Goal: Transaction & Acquisition: Obtain resource

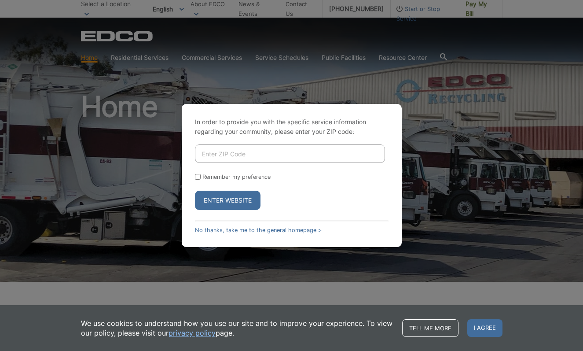
click at [225, 155] on input "Enter ZIP Code" at bounding box center [290, 153] width 190 height 18
type input "92081"
click at [195, 191] on button "Enter Website" at bounding box center [228, 200] width 66 height 19
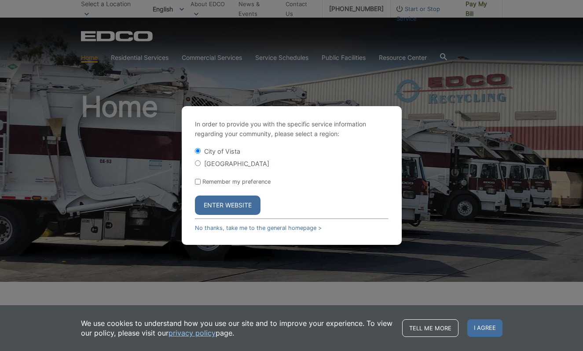
click at [235, 198] on button "Enter Website" at bounding box center [228, 205] width 66 height 19
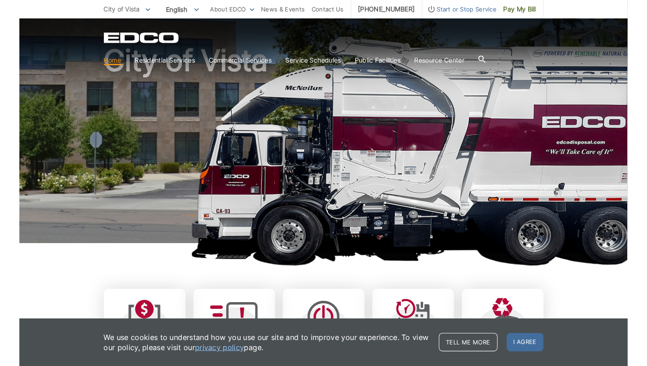
scroll to position [50, 0]
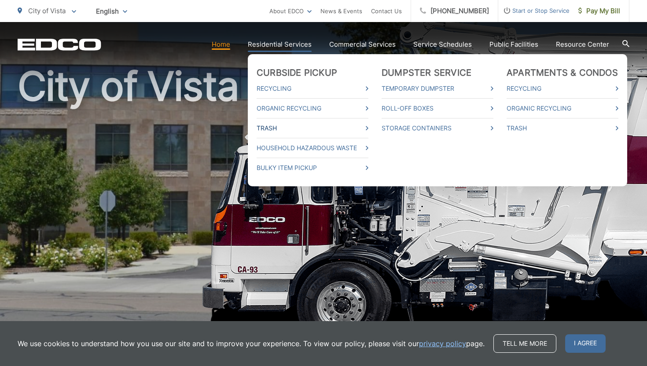
click at [369, 127] on icon at bounding box center [367, 128] width 3 height 4
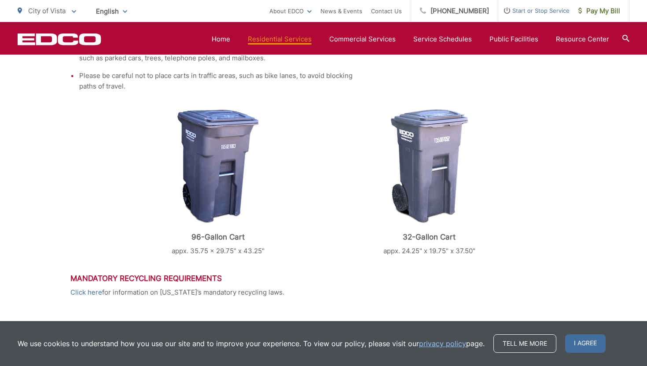
scroll to position [331, 0]
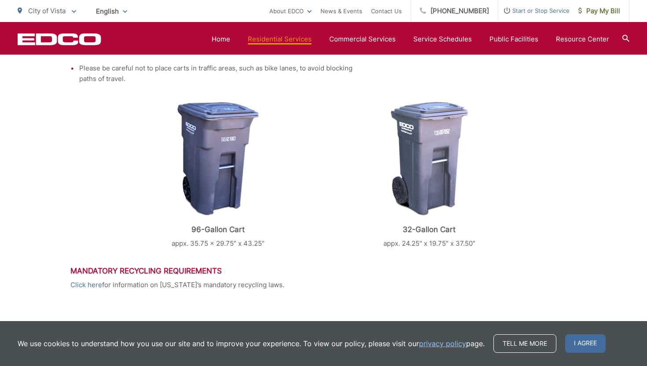
click at [222, 162] on img at bounding box center [217, 159] width 81 height 114
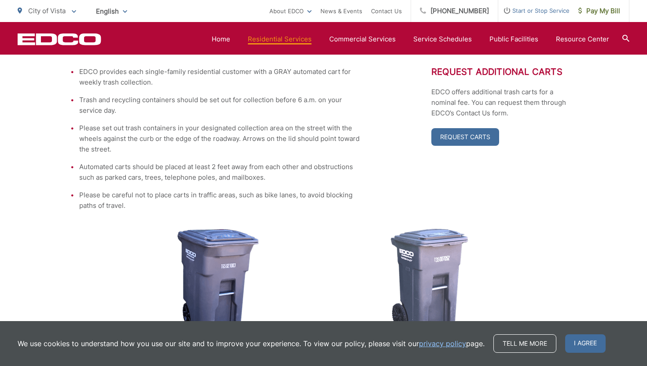
scroll to position [203, 0]
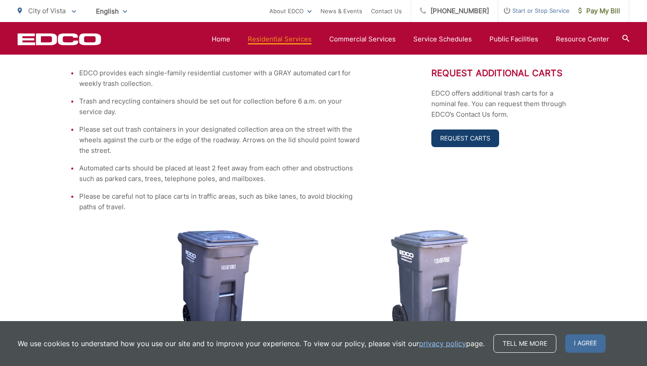
click at [446, 137] on link "Request Carts" at bounding box center [466, 138] width 68 height 18
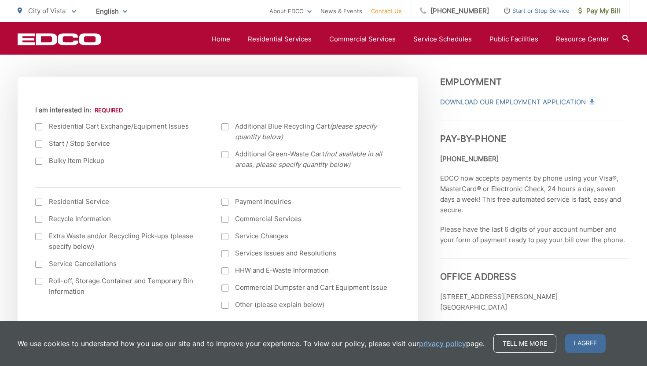
scroll to position [295, 0]
click at [98, 128] on label "Residential Cart Exchange/Equipment Issues" at bounding box center [119, 125] width 169 height 11
click at [0, 0] on input "I am interested in:" at bounding box center [0, 0] width 0 height 0
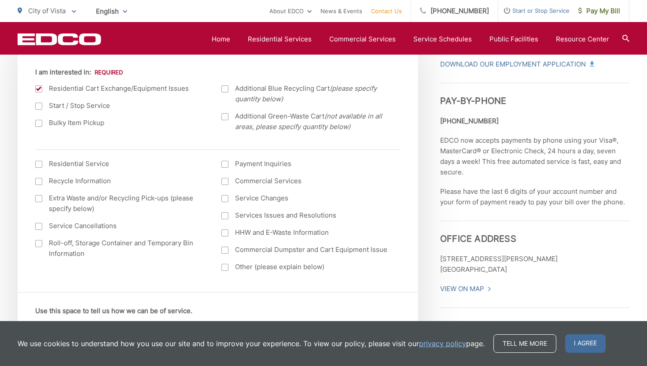
scroll to position [334, 0]
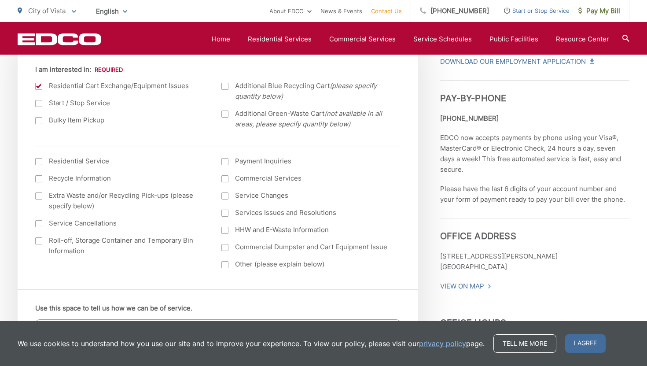
click at [95, 164] on label "Residential Service" at bounding box center [119, 161] width 169 height 11
click at [0, 0] on input "I am interested in: (continued) *" at bounding box center [0, 0] width 0 height 0
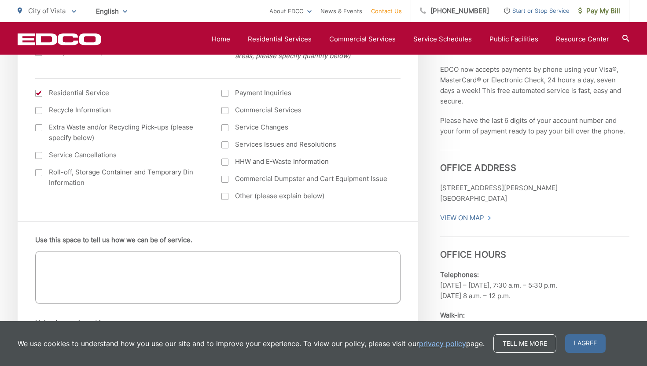
scroll to position [384, 0]
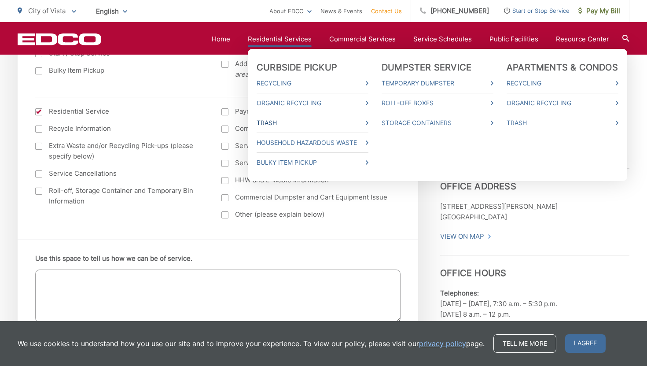
click at [283, 122] on link "Trash" at bounding box center [313, 123] width 112 height 11
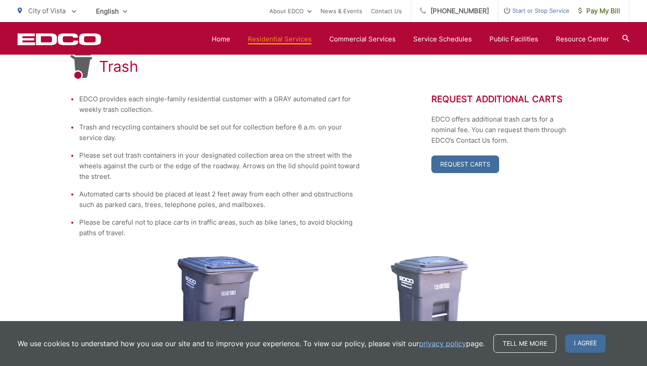
scroll to position [174, 0]
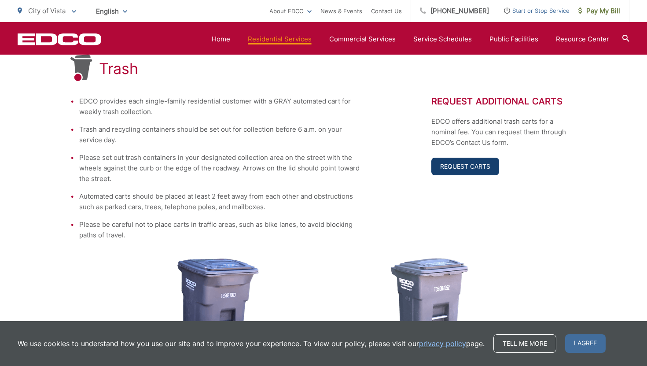
click at [460, 167] on link "Request Carts" at bounding box center [466, 167] width 68 height 18
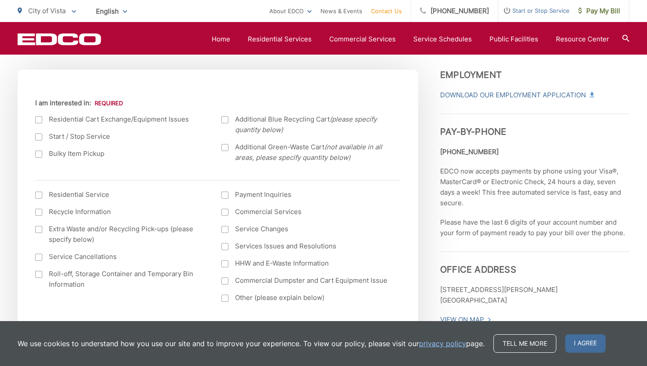
scroll to position [299, 0]
click at [102, 122] on label "Residential Cart Exchange/Equipment Issues" at bounding box center [119, 120] width 169 height 11
click at [0, 0] on input "I am interested in:" at bounding box center [0, 0] width 0 height 0
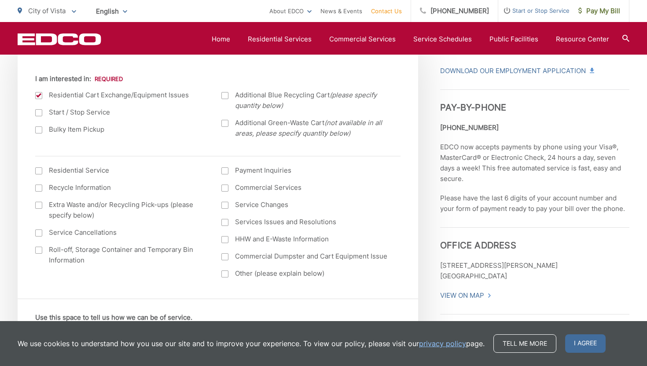
scroll to position [329, 0]
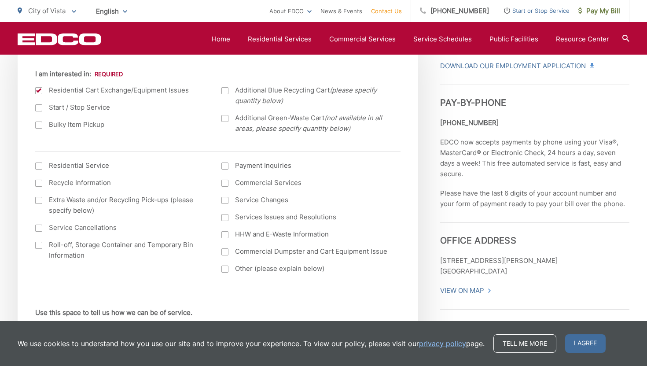
click at [99, 165] on label "Residential Service" at bounding box center [119, 165] width 169 height 11
click at [0, 0] on input "I am interested in: (continued) *" at bounding box center [0, 0] width 0 height 0
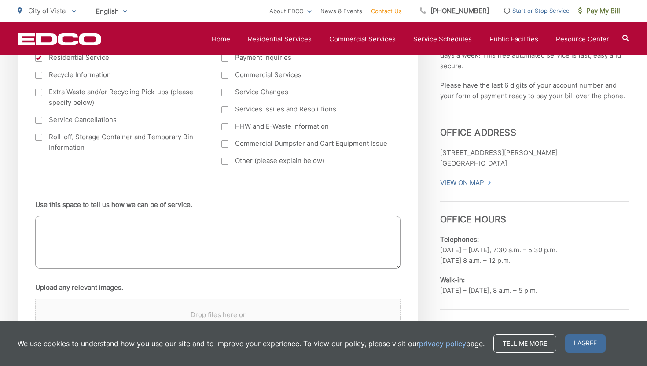
scroll to position [438, 0]
click at [87, 222] on textarea "Use this space to tell us how we can be of service." at bounding box center [218, 241] width 366 height 53
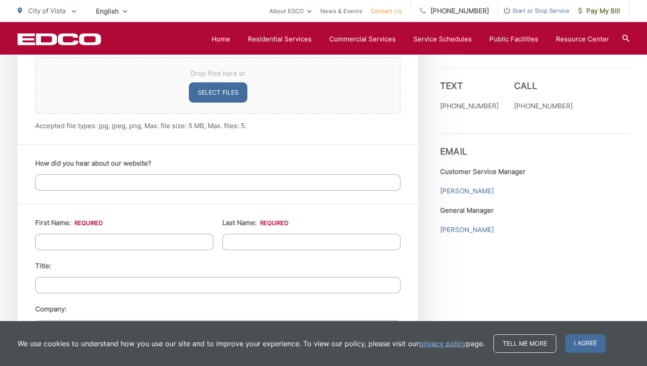
scroll to position [680, 0]
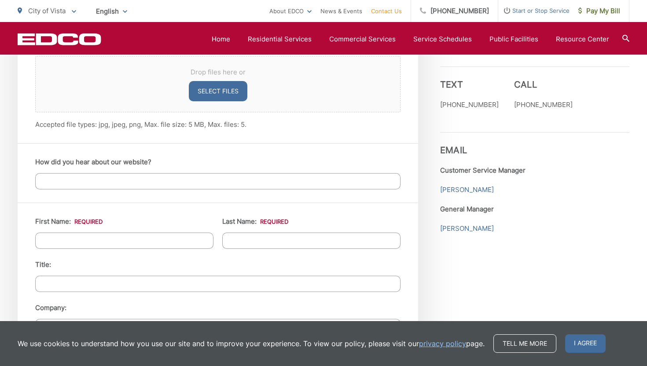
type textarea "Hi there, we moved into a new home in Vista last week and the previous owners h…"
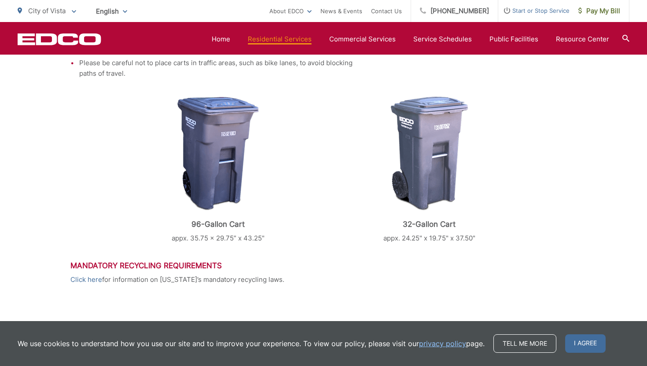
scroll to position [338, 0]
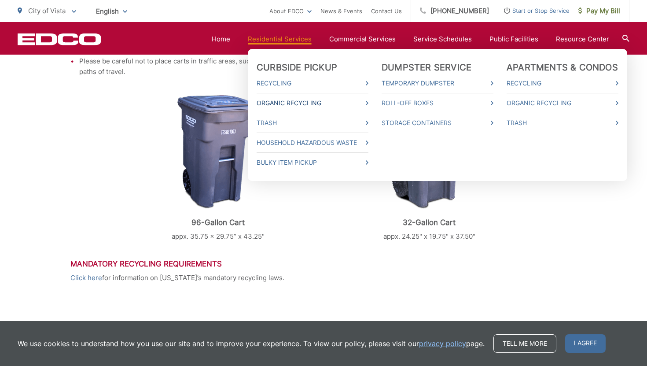
click at [286, 101] on link "Organic Recycling" at bounding box center [313, 103] width 112 height 11
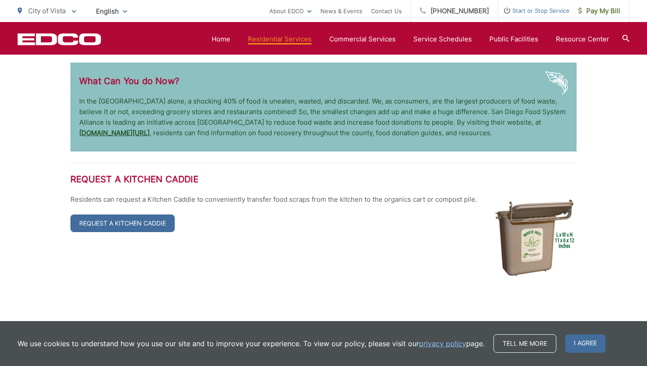
scroll to position [1914, 0]
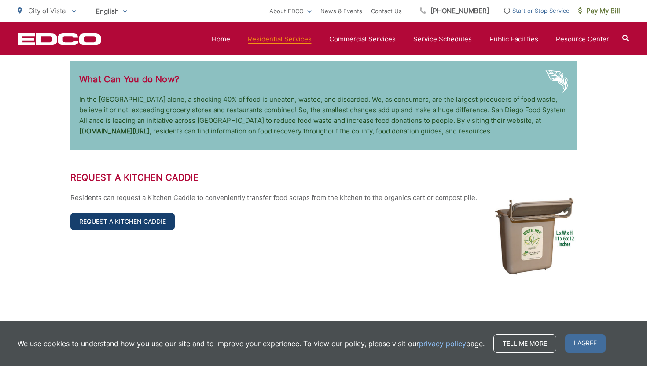
click at [147, 226] on link "Request a Kitchen Caddie" at bounding box center [122, 222] width 104 height 18
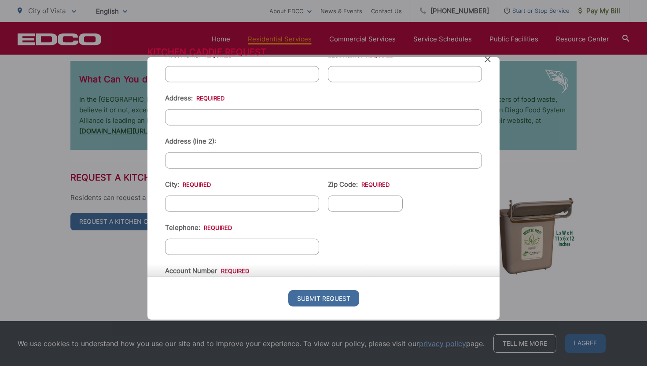
click at [232, 211] on ul "Current Location Alpine Bonita Bonsall Boulevard Buena Park Campo Coronado Corp…" at bounding box center [323, 232] width 317 height 387
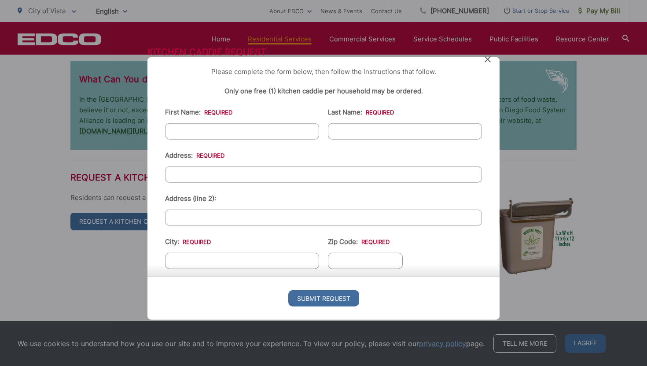
scroll to position [0, 0]
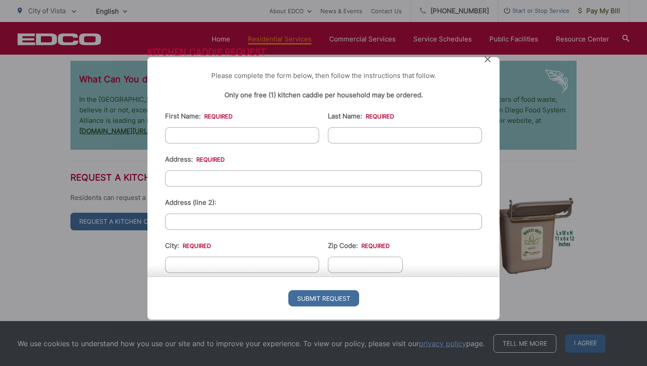
click at [204, 133] on input "First Name: *" at bounding box center [242, 135] width 154 height 16
click at [206, 137] on input "Jesse" at bounding box center [242, 135] width 154 height 16
click at [189, 136] on input "Jesse" at bounding box center [242, 135] width 154 height 16
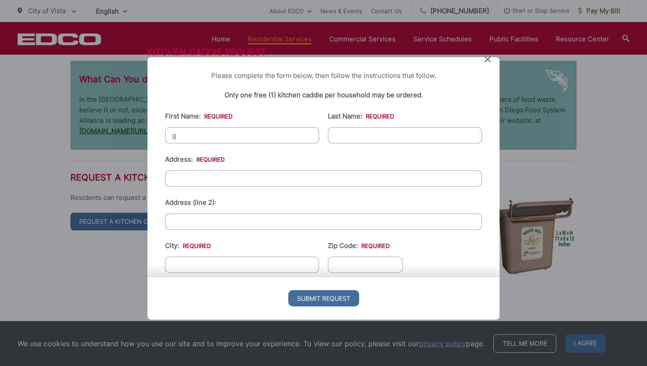
type input "Golnaz"
type input "Momenzadeh"
type input "1954 Vineyard Ave"
type input "Vista"
type input "92081"
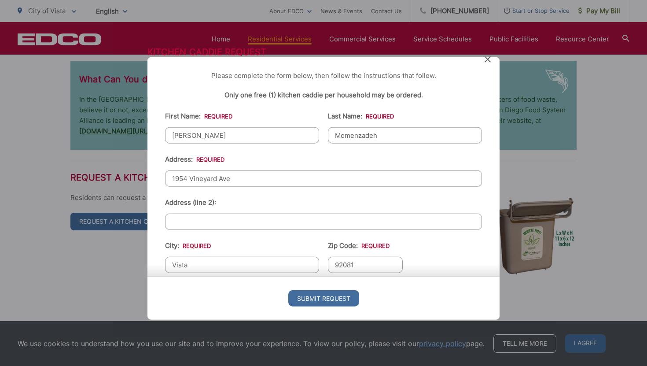
type input "2405331304"
type input "gmomenza@gmail.com"
type input "(240) 533-1304"
drag, startPoint x: 207, startPoint y: 133, endPoint x: 136, endPoint y: 129, distance: 71.4
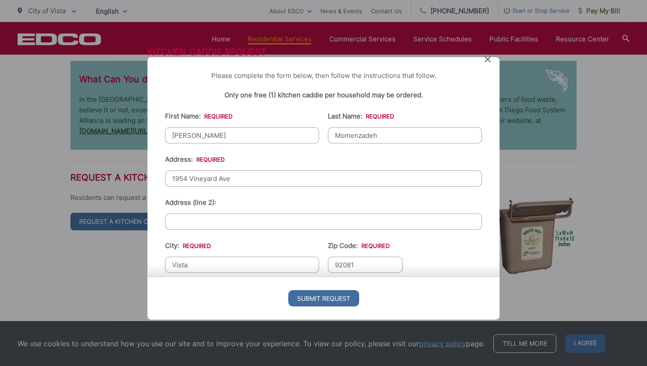
click at [136, 129] on div "Kitchen Caddie Request Please complete the form below, then follow the instruct…" at bounding box center [323, 183] width 647 height 366
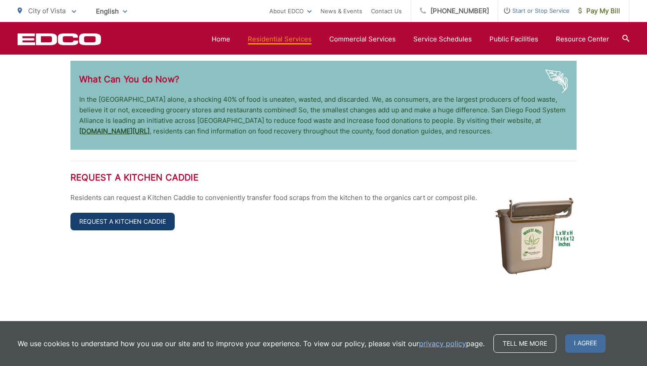
click at [144, 218] on link "Request a Kitchen Caddie" at bounding box center [122, 222] width 104 height 18
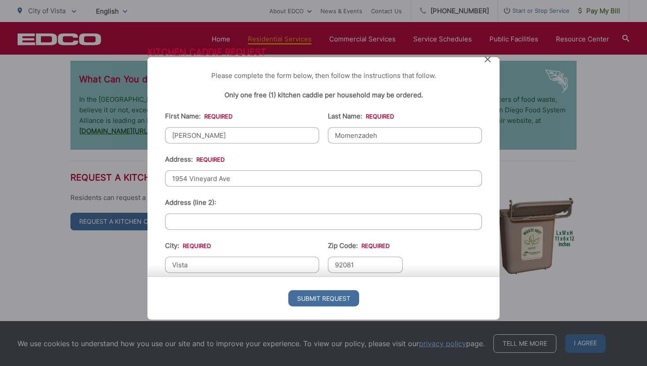
drag, startPoint x: 199, startPoint y: 134, endPoint x: 144, endPoint y: 134, distance: 55.5
click at [144, 134] on div "Kitchen Caddie Request Please complete the form below, then follow the instruct…" at bounding box center [323, 183] width 647 height 366
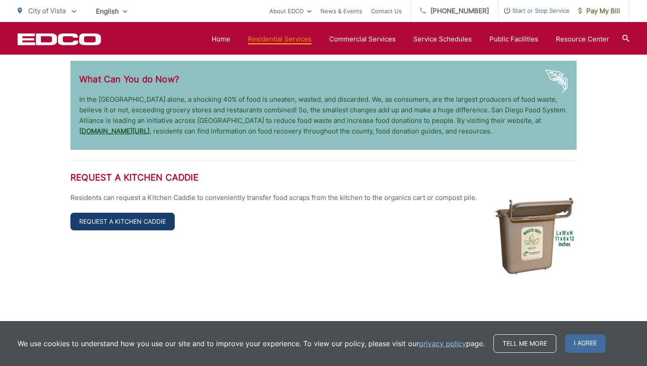
click at [140, 218] on link "Request a Kitchen Caddie" at bounding box center [122, 222] width 104 height 18
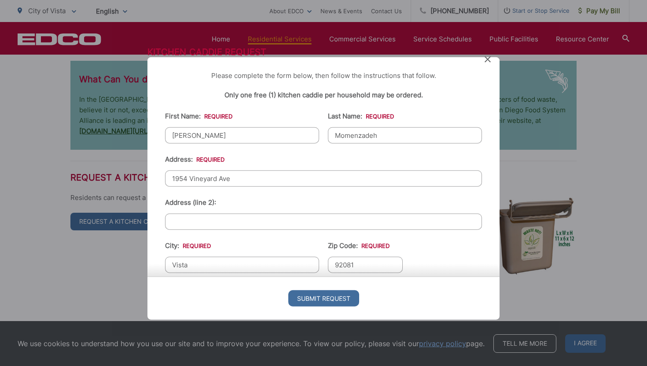
click at [245, 140] on input "Golnaz" at bounding box center [242, 135] width 154 height 16
type input "G"
type input "Jesse"
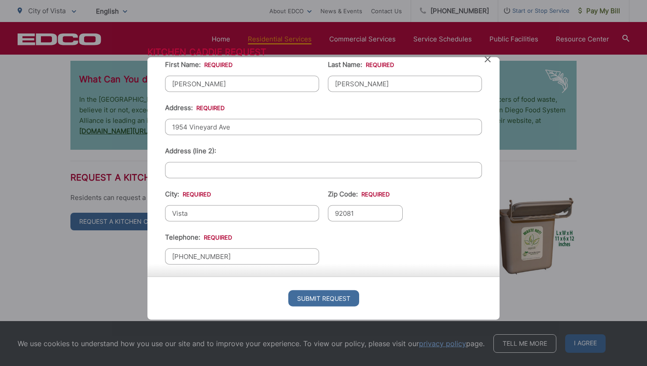
scroll to position [111, 0]
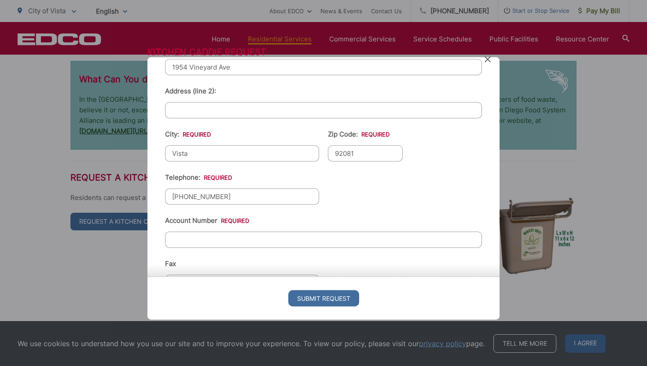
type input "Schoen"
click at [253, 238] on input "Account Number *" at bounding box center [323, 239] width 317 height 16
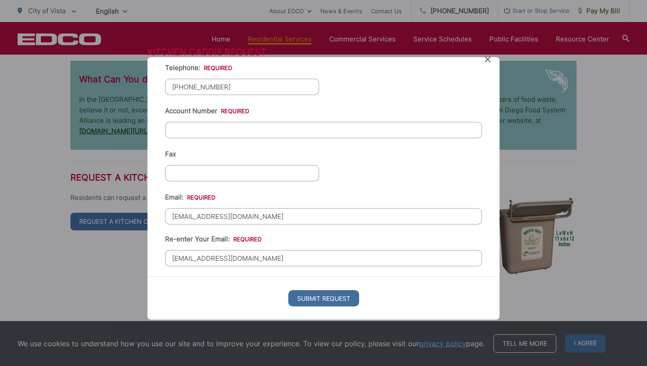
scroll to position [223, 0]
